Goal: Use online tool/utility: Utilize a website feature to perform a specific function

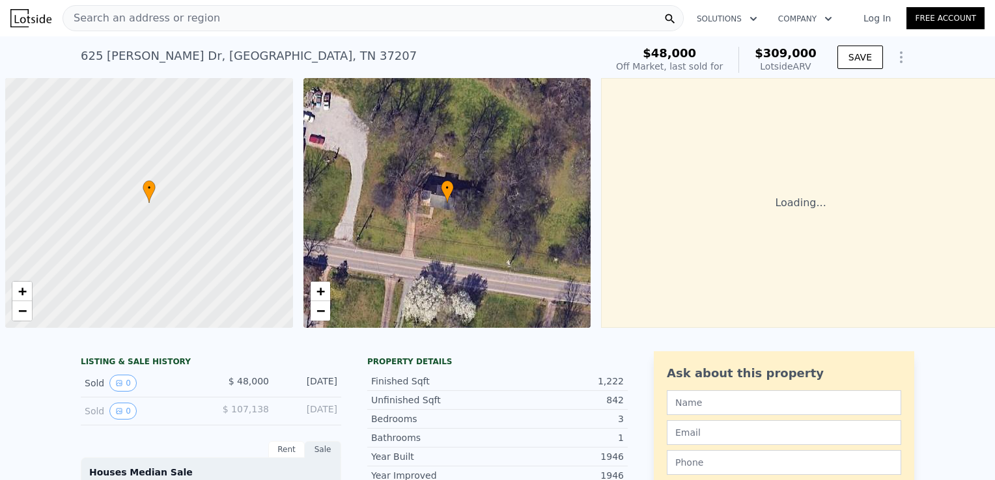
scroll to position [0, 5]
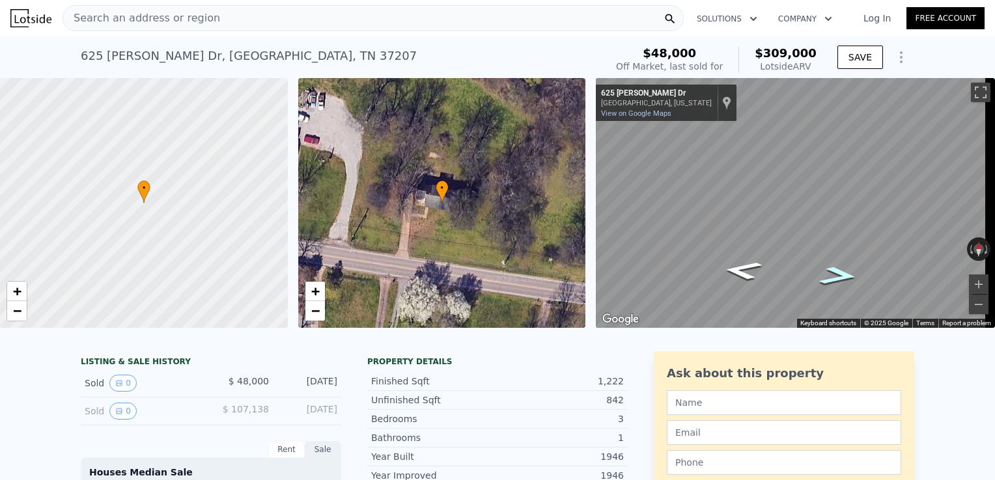
click at [844, 275] on icon "Go East, Ewing Dr" at bounding box center [839, 276] width 72 height 28
click at [844, 275] on icon "Go East, Ewing Dr" at bounding box center [839, 275] width 72 height 27
click at [844, 275] on icon "Go East, Ewing Dr" at bounding box center [838, 275] width 71 height 27
click at [844, 275] on icon "Go East, Ewing Dr" at bounding box center [839, 275] width 72 height 27
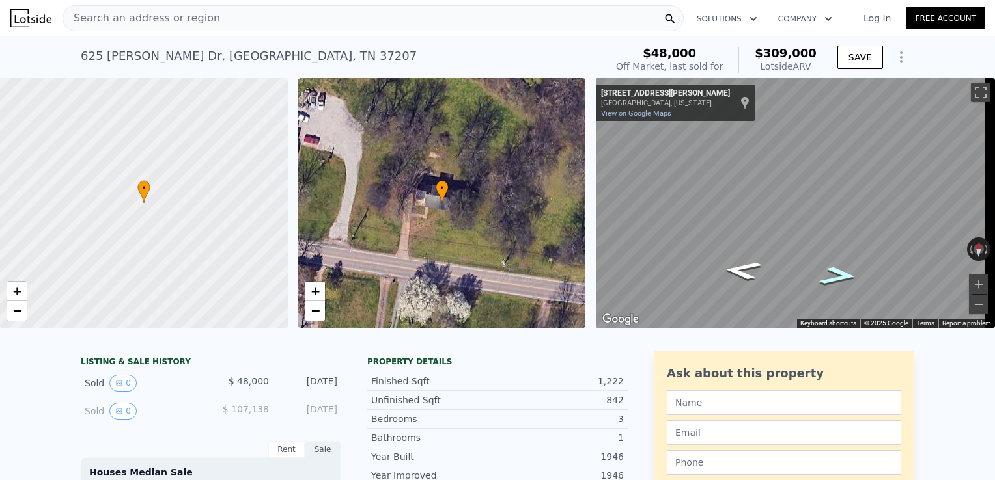
click at [844, 275] on icon "Go East, Ewing Dr" at bounding box center [838, 275] width 71 height 27
click at [844, 275] on icon "Go East, Ewing Dr" at bounding box center [839, 275] width 72 height 27
click at [744, 267] on icon "Go West, Ewing Dr" at bounding box center [743, 269] width 72 height 27
click at [744, 267] on icon "Go West, Ewing Dr" at bounding box center [742, 270] width 71 height 27
click at [744, 267] on icon "Go West, Ewing Dr" at bounding box center [743, 269] width 72 height 27
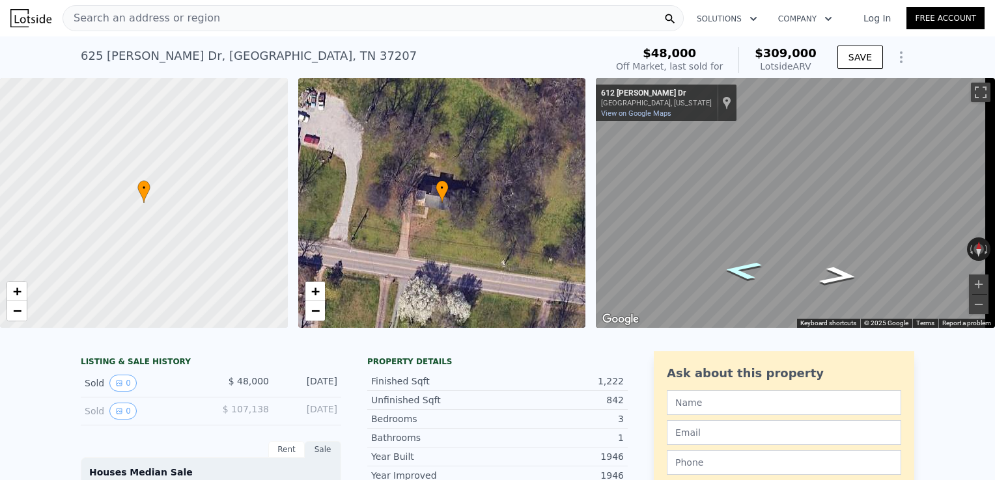
click at [744, 267] on icon "Go West, Ewing Dr" at bounding box center [742, 270] width 71 height 27
click at [744, 267] on icon "Go West, Ewing Dr" at bounding box center [743, 269] width 72 height 27
click at [744, 267] on icon "Go West, Ewing Dr" at bounding box center [742, 270] width 72 height 28
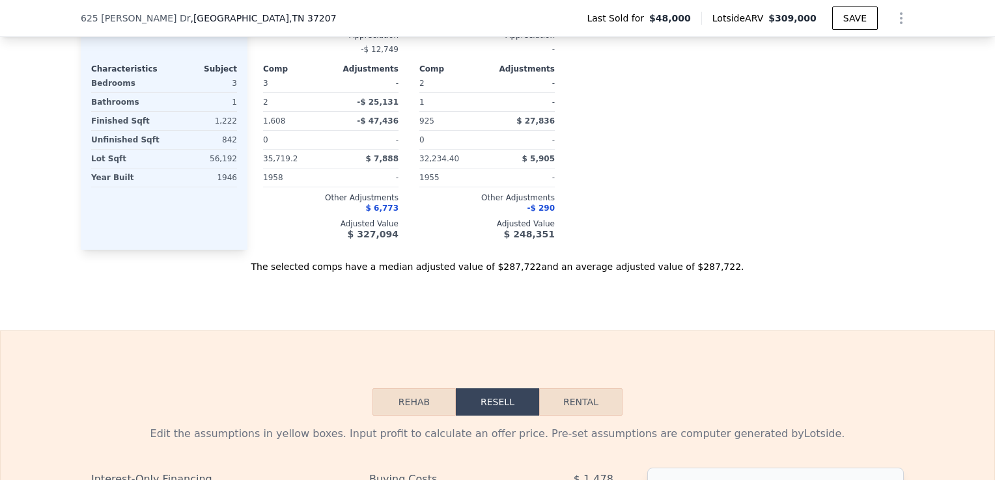
scroll to position [1497, 0]
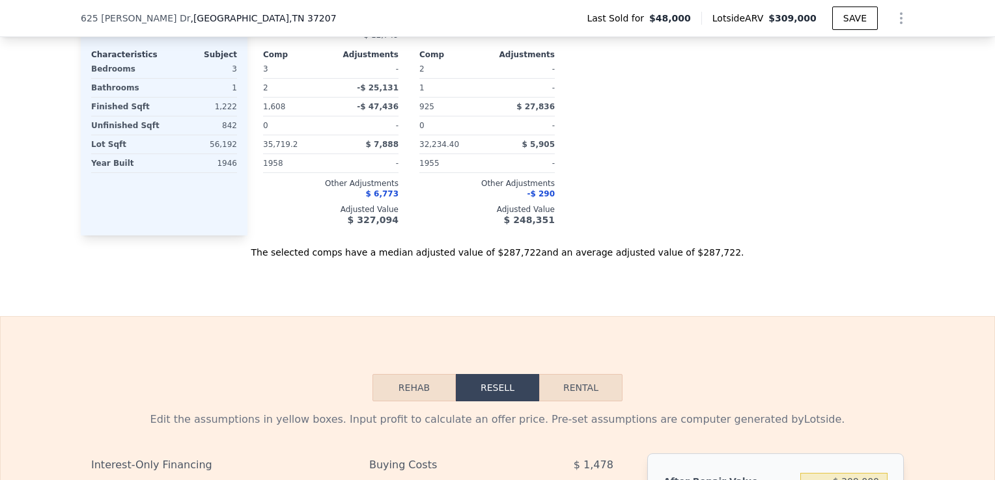
click at [409, 392] on button "Rehab" at bounding box center [413, 387] width 83 height 27
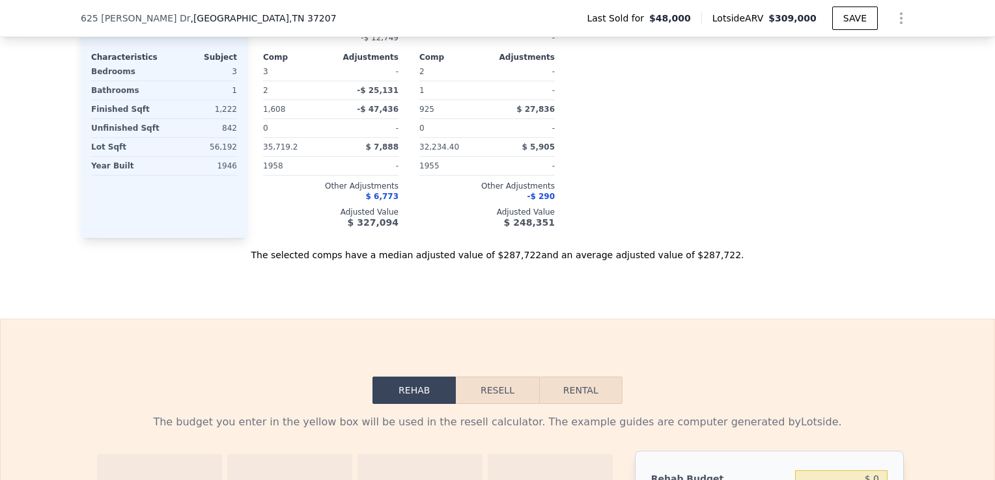
scroll to position [1489, 0]
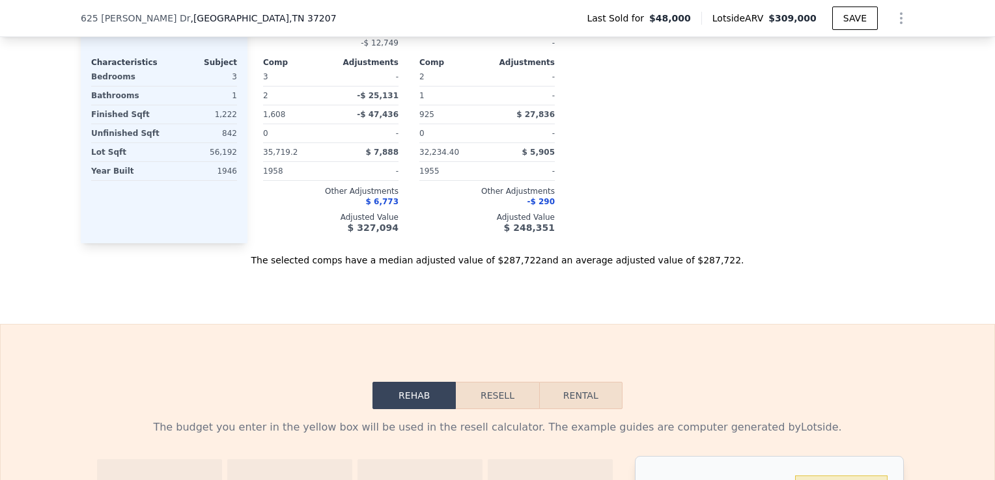
click at [503, 402] on button "Resell" at bounding box center [497, 395] width 83 height 27
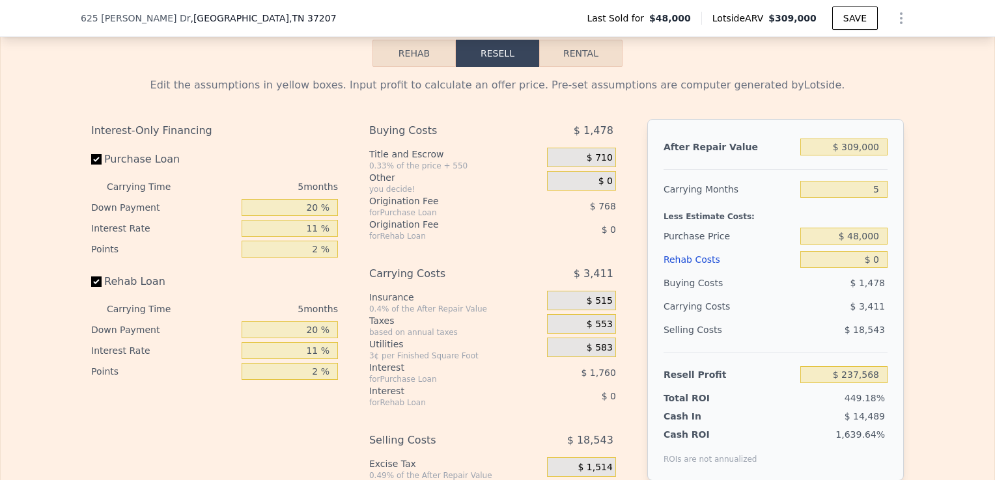
scroll to position [1827, 0]
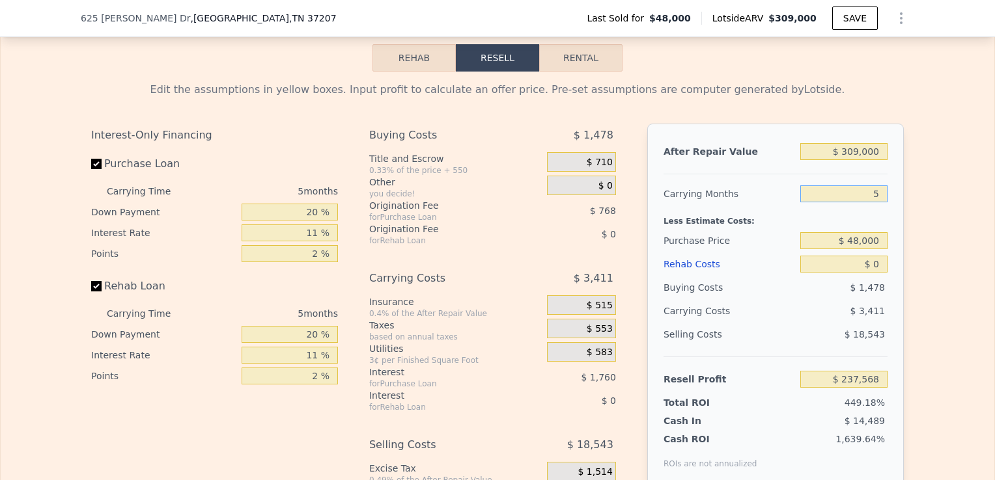
click at [873, 201] on input "5" at bounding box center [843, 194] width 87 height 17
type input "51"
type input "$ 206,188"
type input "5"
type input "$ 237,568"
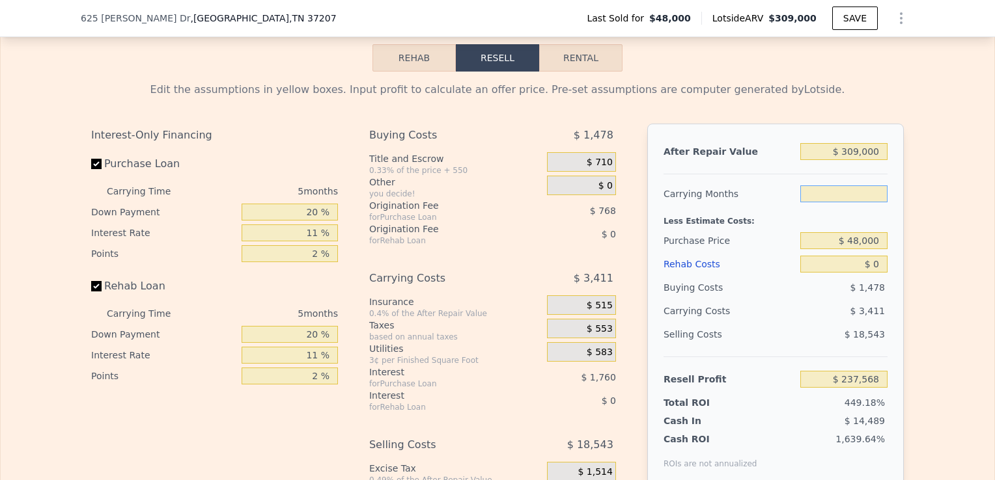
type input "1"
type input "$ 240,296"
type input "1"
click at [927, 231] on div "Edit the assumptions in yellow boxes. Input profit to calculate an offer price.…" at bounding box center [497, 314] width 993 height 484
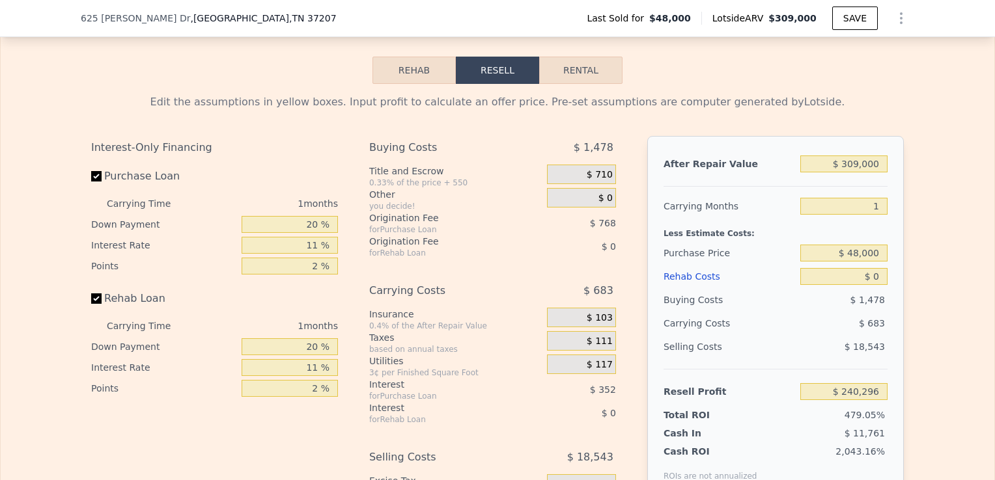
scroll to position [1820, 0]
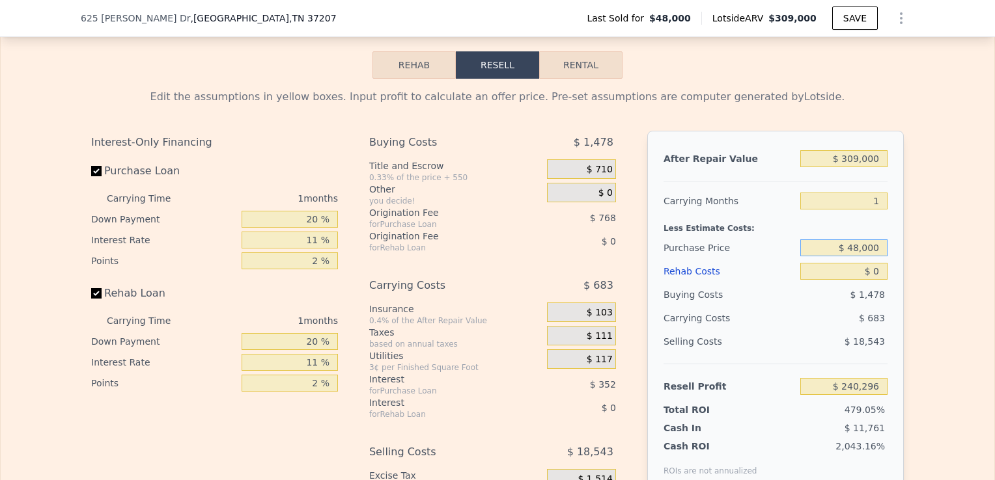
click at [855, 255] on input "$ 48,000" at bounding box center [843, 248] width 87 height 17
type input "$ 55,000"
type input "$ 233,110"
click at [939, 295] on div "Edit the assumptions in yellow boxes. Input profit to calculate an offer price.…" at bounding box center [497, 321] width 993 height 484
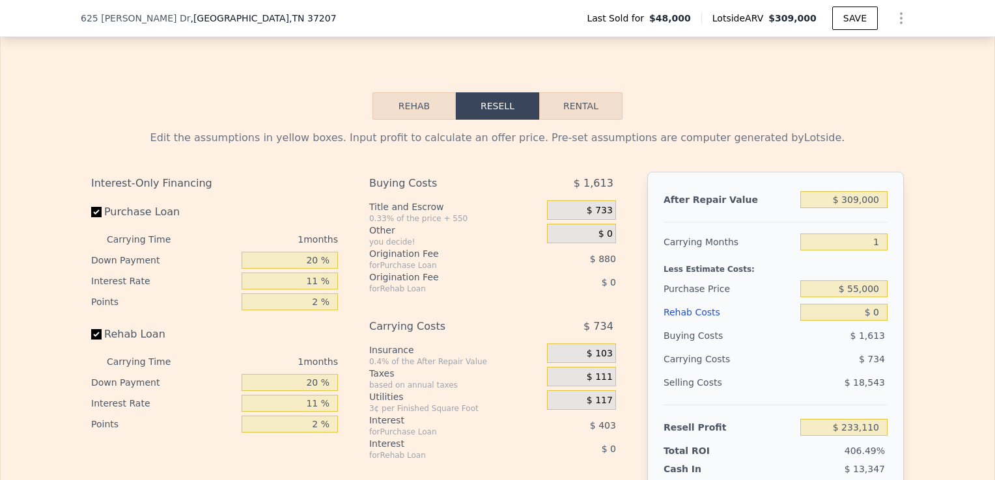
scroll to position [1842, 0]
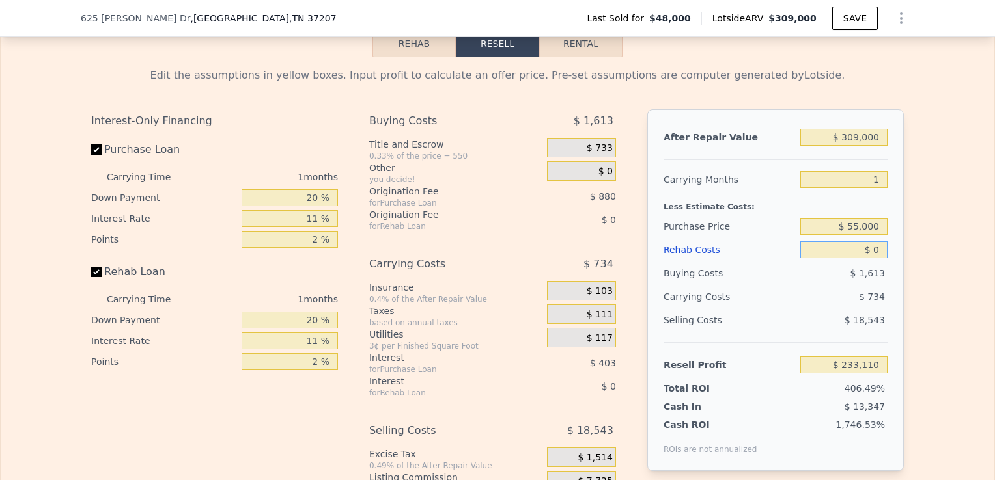
click at [862, 258] on input "$ 0" at bounding box center [843, 250] width 87 height 17
type input "$ 40"
type input "$ 233,069"
type input "$ 450"
type input "$ 232,650"
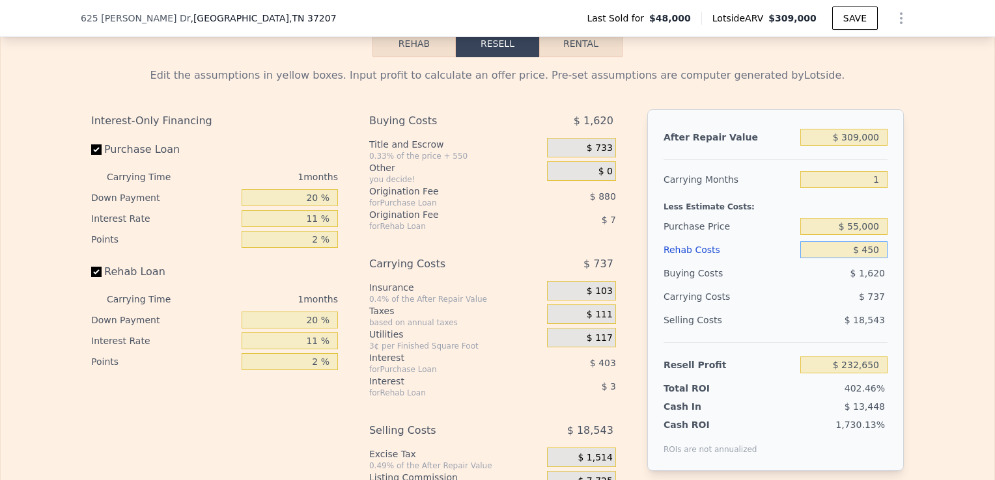
type input "$ 4,500"
type input "$ 228,505"
type input "$ 45,000"
type input "$ 187,060"
type input "$ 450,000"
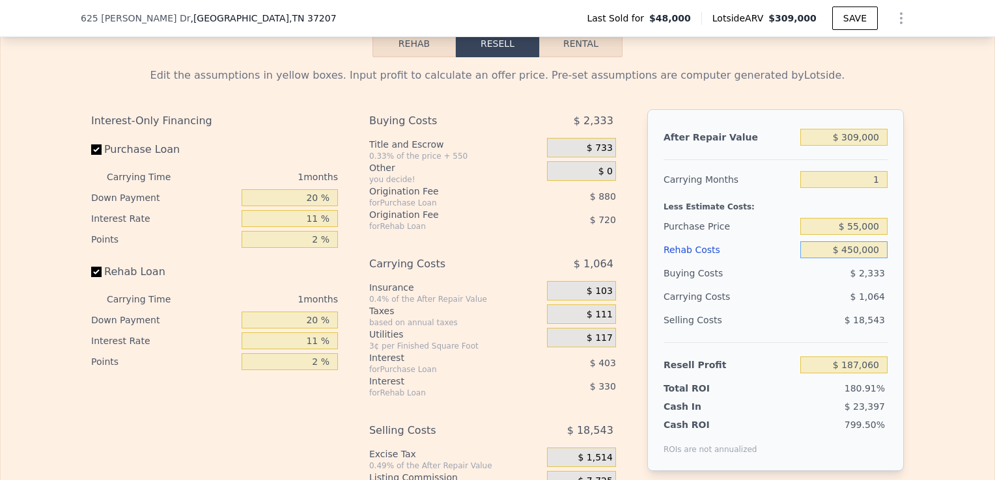
type input "-$ 227,390"
type input "$ 45,000"
type input "$ 187,060"
type input "$ 45,000"
click at [954, 287] on div "Edit the assumptions in yellow boxes. Input profit to calculate an offer price.…" at bounding box center [497, 299] width 993 height 484
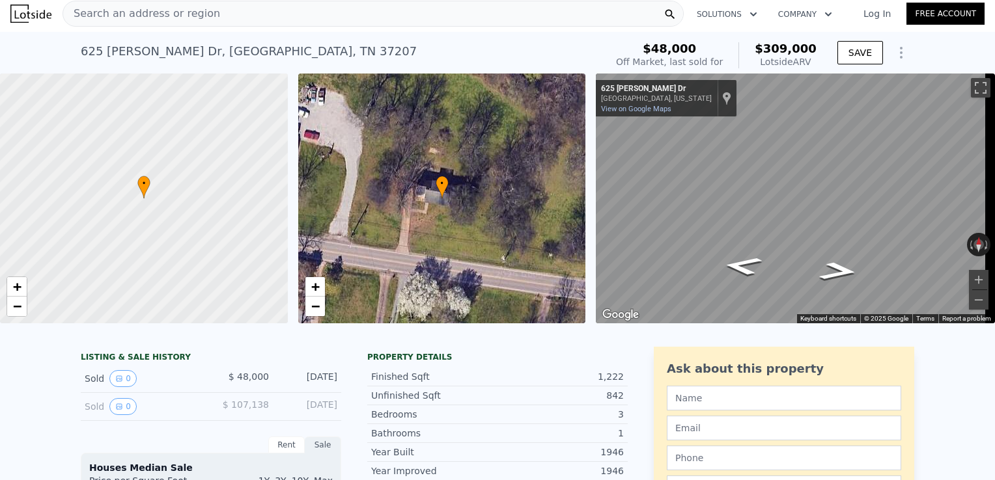
scroll to position [0, 0]
